Goal: Obtain resource: Obtain resource

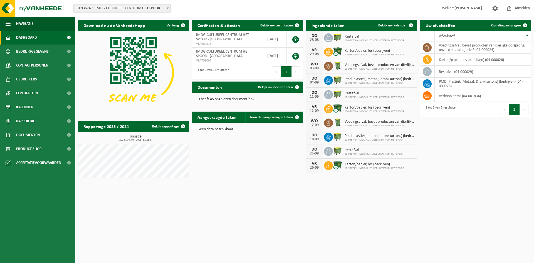
click at [133, 7] on span "10-936749 - IMOG-CULTUREEL CENTRUM HET SPOOR - [GEOGRAPHIC_DATA]" at bounding box center [122, 8] width 97 height 8
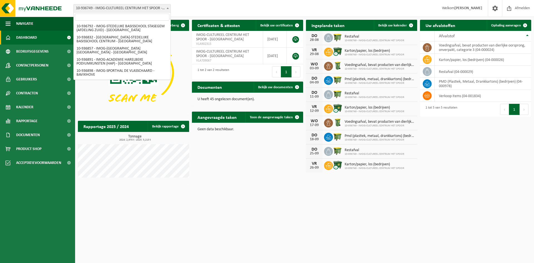
scroll to position [78, 0]
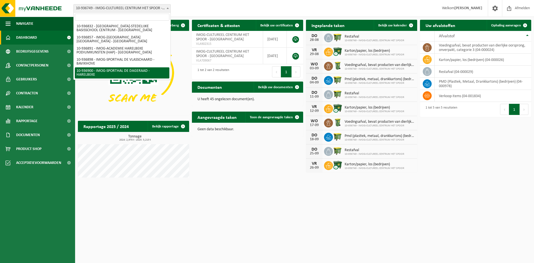
select select "137305"
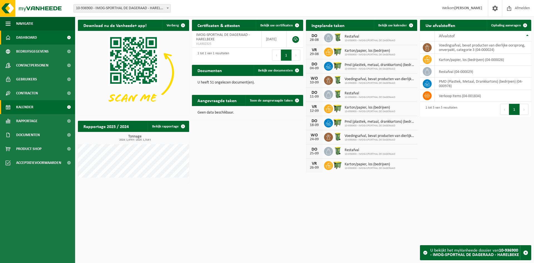
click at [31, 109] on span "Kalender" at bounding box center [24, 107] width 17 height 14
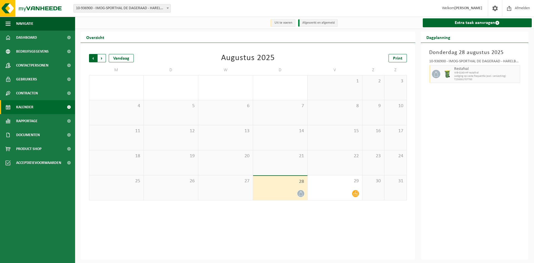
click at [104, 61] on span "Volgende" at bounding box center [102, 58] width 8 height 8
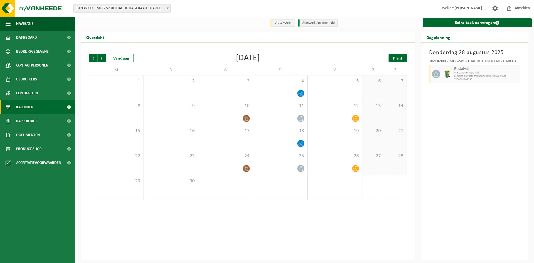
click at [393, 59] on span "Print" at bounding box center [397, 58] width 9 height 4
click at [103, 59] on span "Volgende" at bounding box center [102, 58] width 8 height 8
click at [393, 59] on span "Print" at bounding box center [397, 58] width 9 height 4
click at [104, 57] on span "Volgende" at bounding box center [102, 58] width 8 height 8
click at [158, 8] on span "10-936900 - IMOG-SPORTHAL DE DAGERAAD - HARELBEKE" at bounding box center [122, 8] width 97 height 8
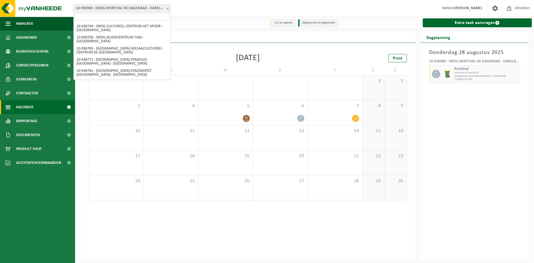
scroll to position [96, 0]
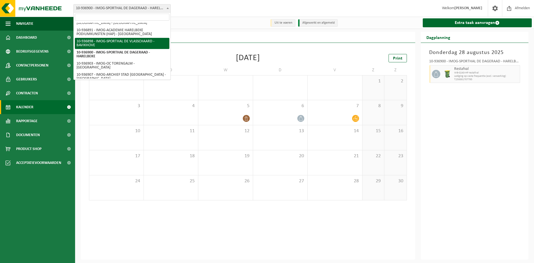
select select "137304"
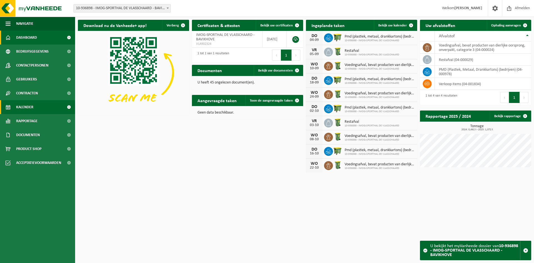
click at [36, 110] on link "Kalender" at bounding box center [37, 107] width 75 height 14
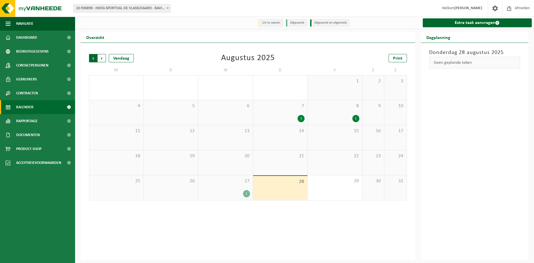
click at [102, 59] on span "Volgende" at bounding box center [102, 58] width 8 height 8
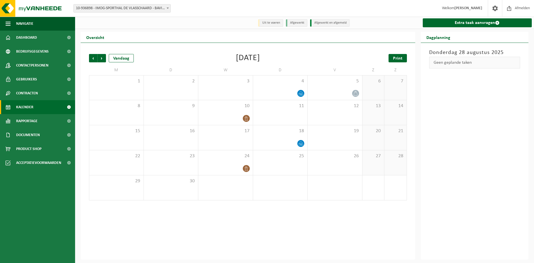
click at [392, 56] on link "Print" at bounding box center [397, 58] width 18 height 8
click at [99, 61] on span "Volgende" at bounding box center [102, 58] width 8 height 8
click at [393, 60] on span "Print" at bounding box center [397, 58] width 9 height 4
